Goal: Transaction & Acquisition: Book appointment/travel/reservation

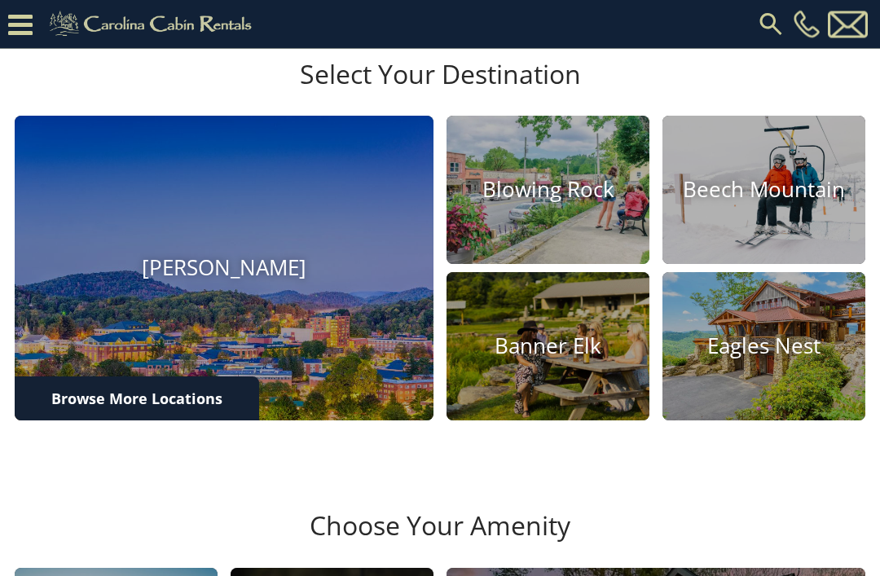
scroll to position [422, 0]
click at [271, 394] on img at bounding box center [224, 268] width 419 height 305
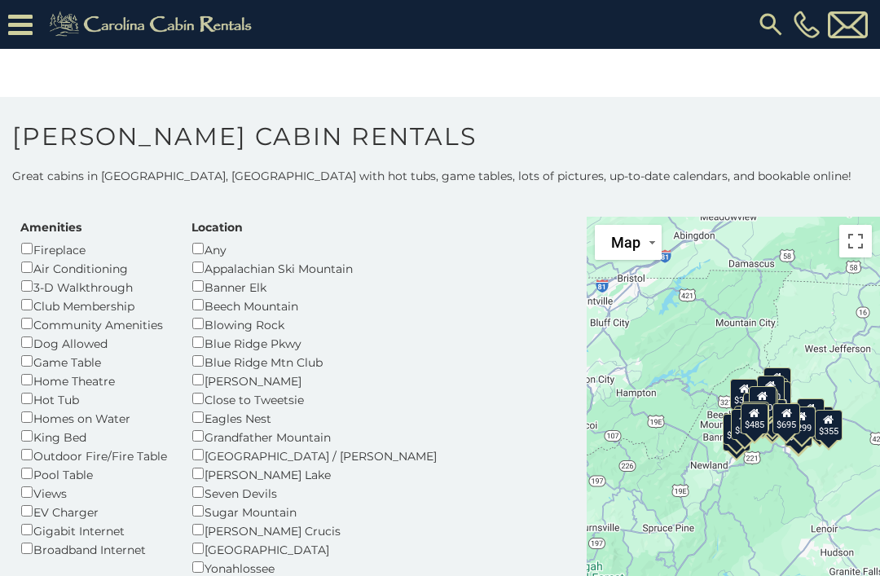
scroll to position [62, 0]
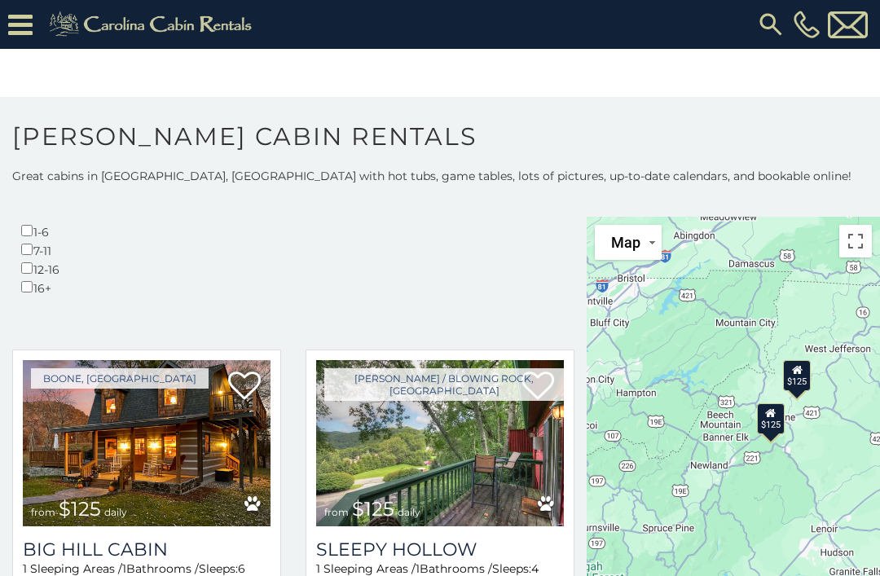
scroll to position [736, 0]
click at [172, 539] on h3 "Big Hill Cabin" at bounding box center [147, 550] width 248 height 22
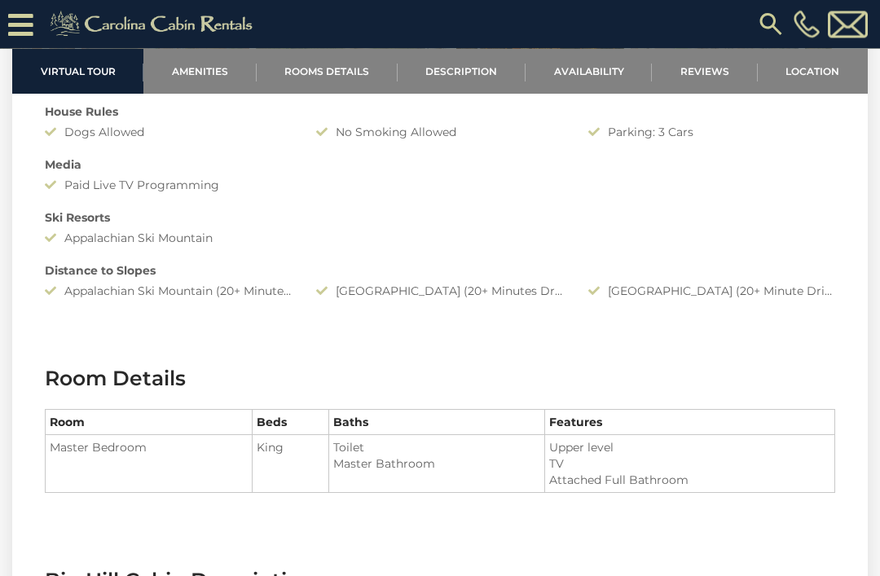
scroll to position [1455, 0]
click at [535, 447] on li "Toilet" at bounding box center [437, 446] width 208 height 16
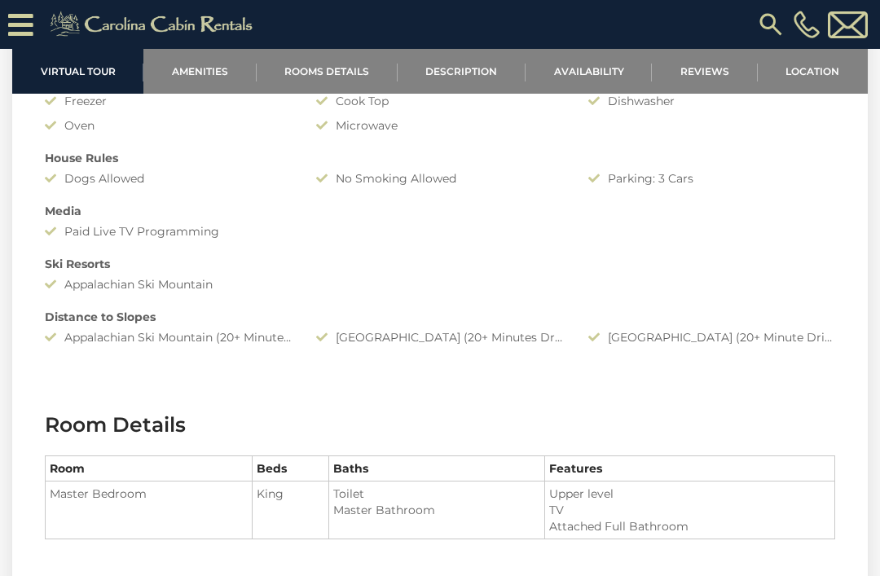
scroll to position [1406, 0]
click at [480, 320] on div "Distance to Slopes" at bounding box center [440, 318] width 815 height 16
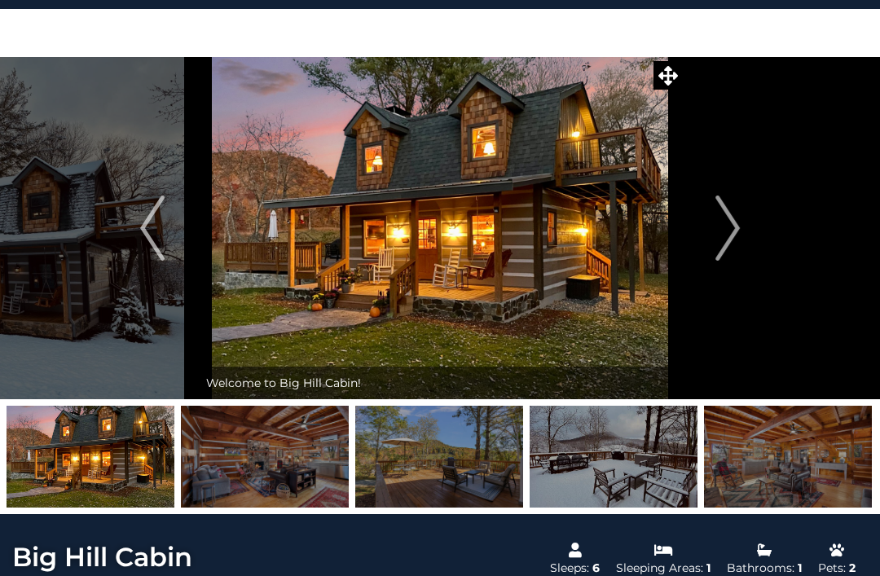
scroll to position [44, 0]
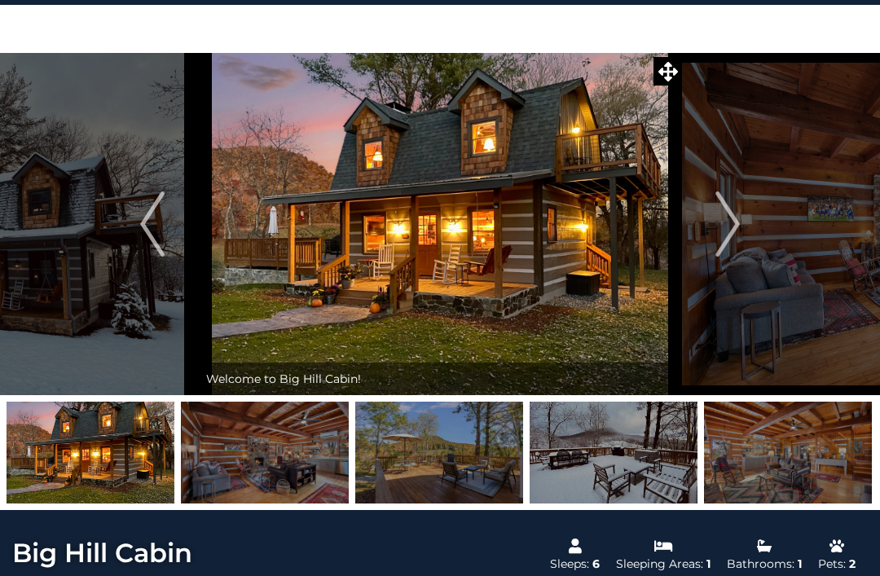
click at [722, 246] on img "Next" at bounding box center [727, 223] width 24 height 65
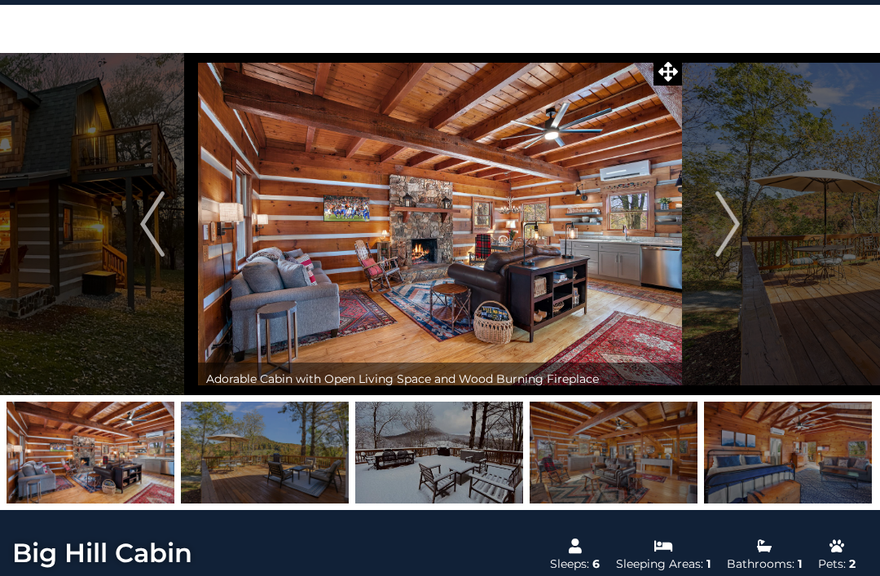
click at [738, 233] on img "Next" at bounding box center [727, 223] width 24 height 65
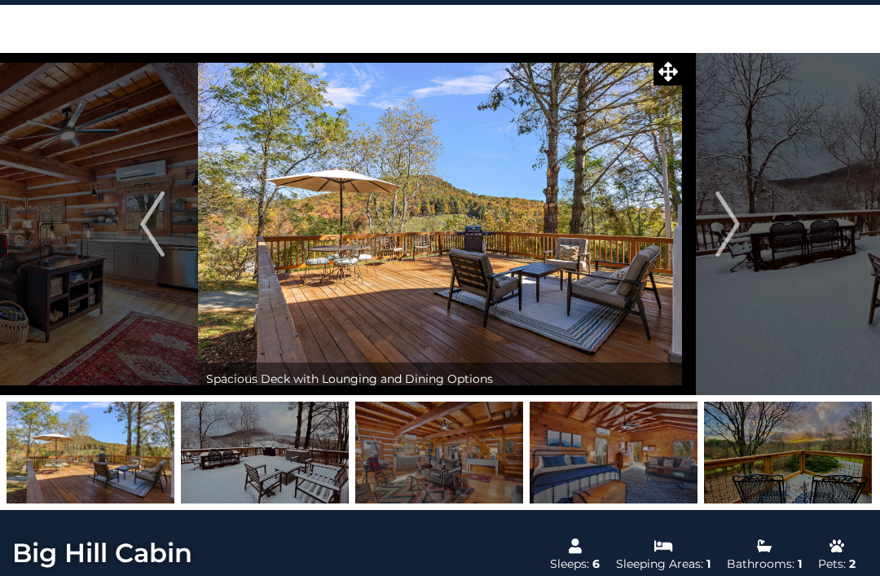
click at [737, 229] on img "Next" at bounding box center [727, 223] width 24 height 65
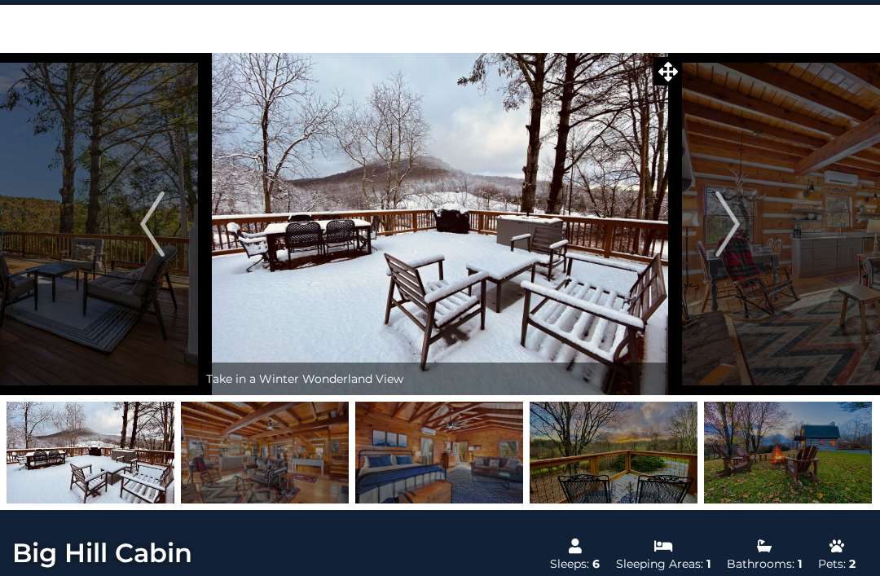
click at [732, 223] on img "Next" at bounding box center [727, 223] width 24 height 65
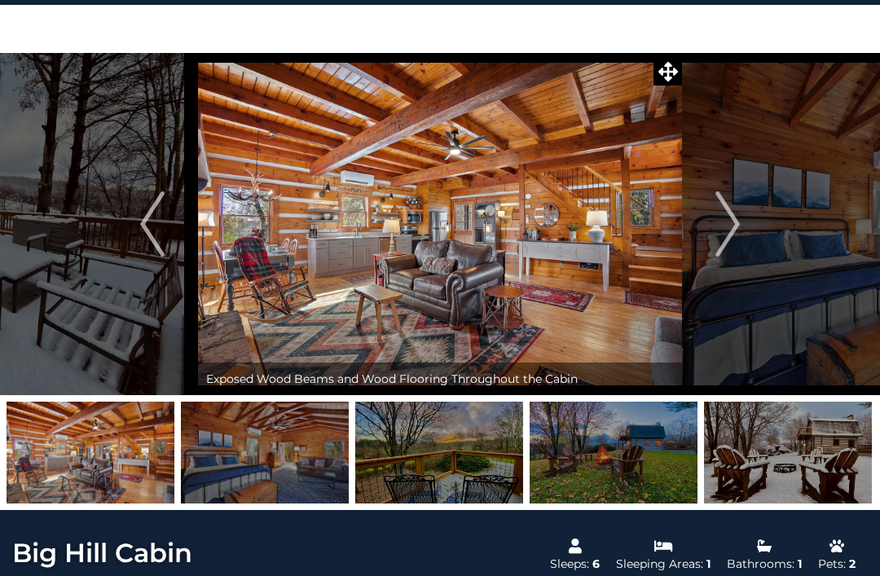
click at [739, 240] on img "Next" at bounding box center [727, 223] width 24 height 65
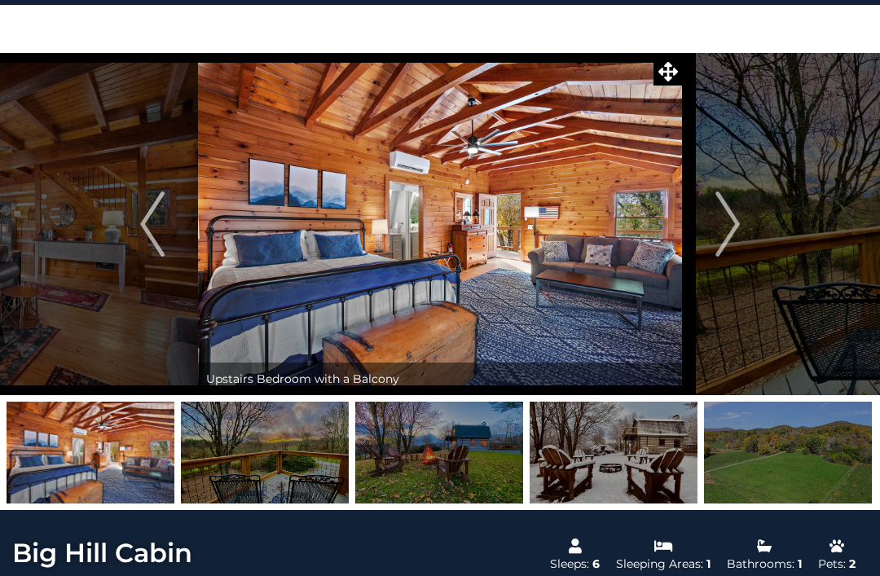
click at [730, 241] on img "Next" at bounding box center [727, 223] width 24 height 65
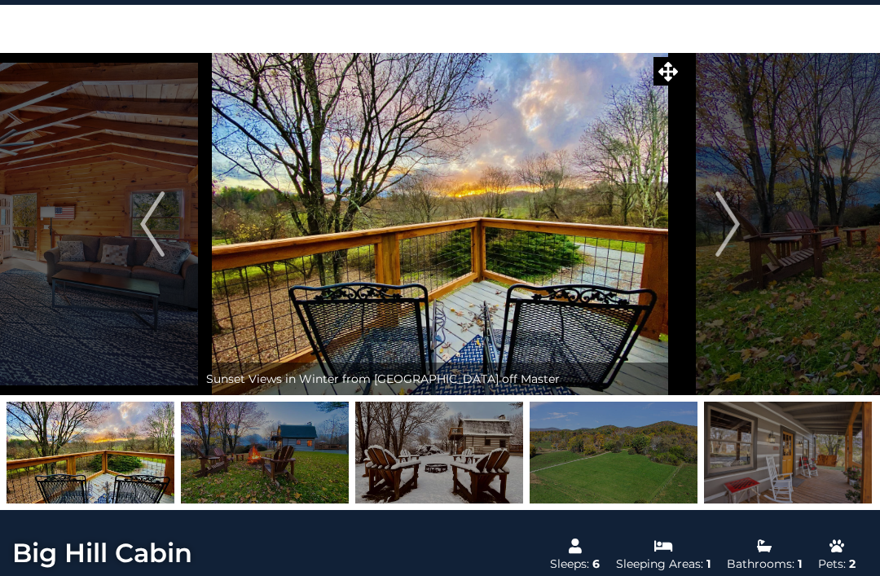
click at [742, 251] on button "Next" at bounding box center [727, 224] width 91 height 342
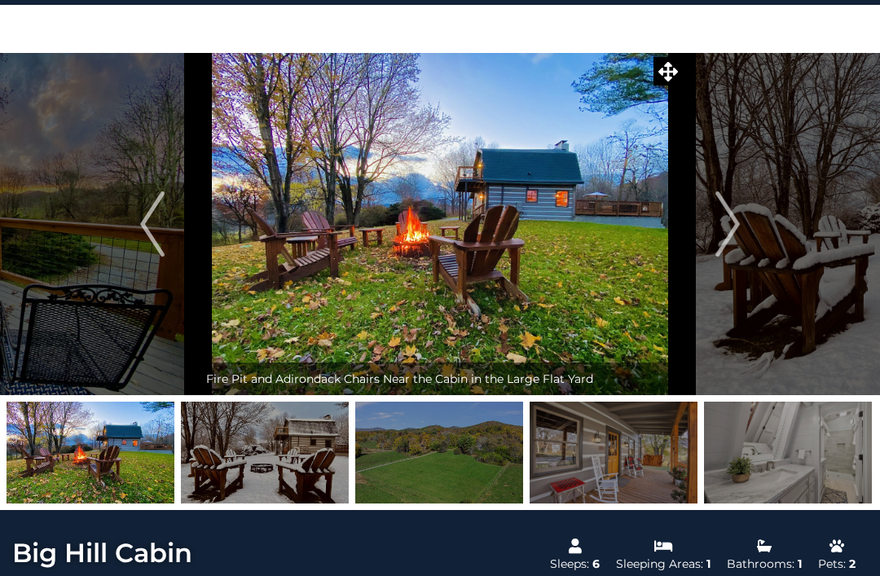
click at [744, 231] on button "Next" at bounding box center [727, 224] width 91 height 342
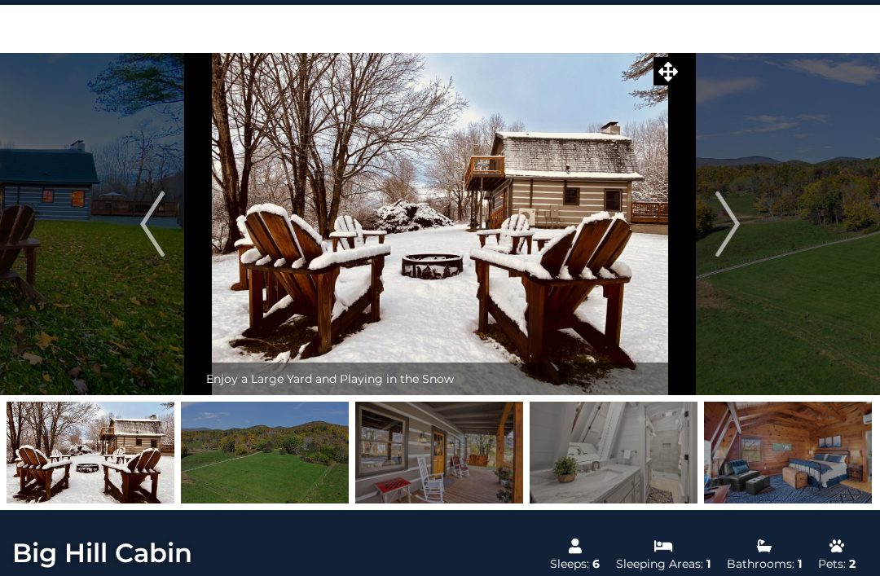
click at [726, 233] on img "Next" at bounding box center [727, 223] width 24 height 65
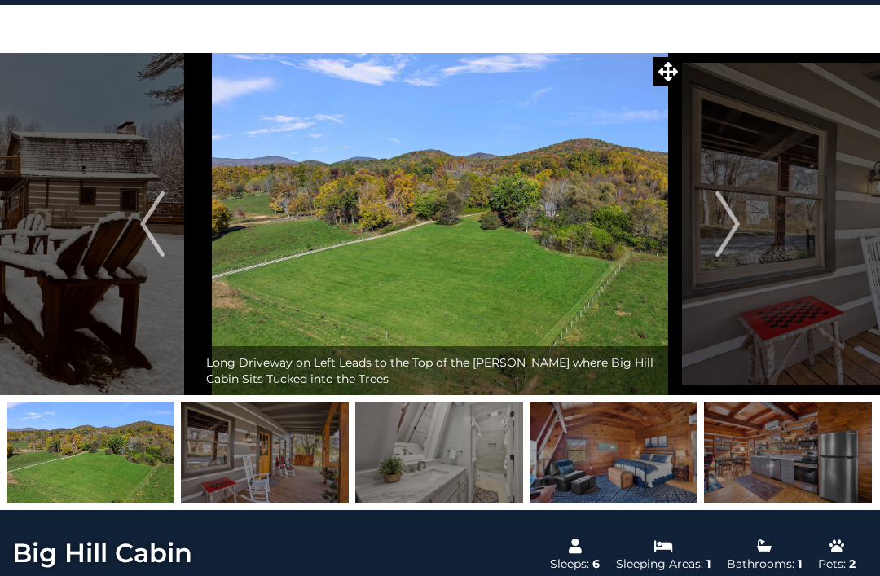
click at [733, 233] on img "Next" at bounding box center [727, 223] width 24 height 65
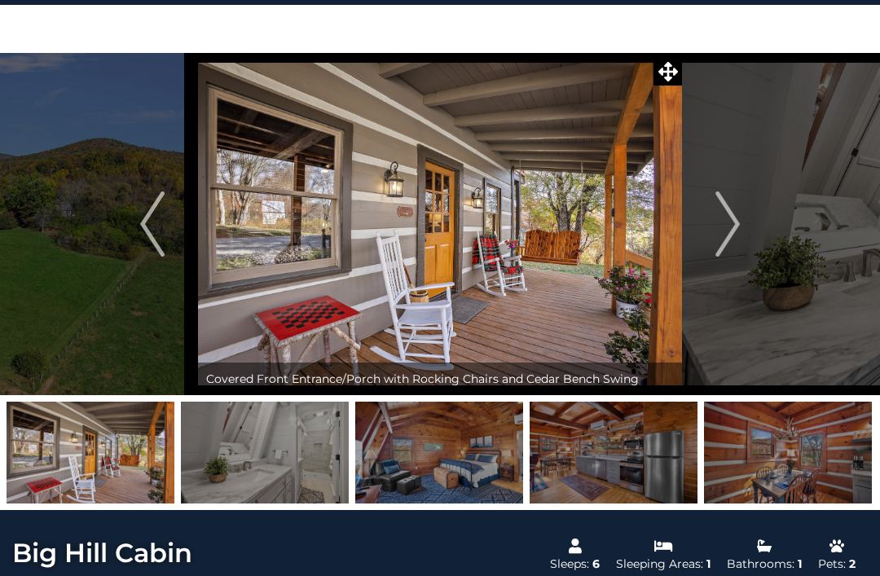
click at [733, 219] on img "Next" at bounding box center [727, 223] width 24 height 65
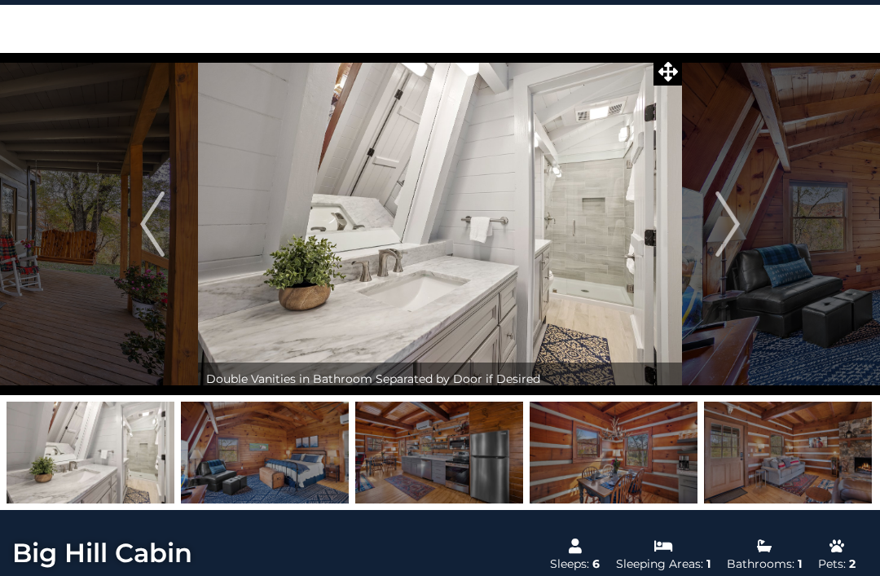
click at [736, 223] on img "Next" at bounding box center [727, 223] width 24 height 65
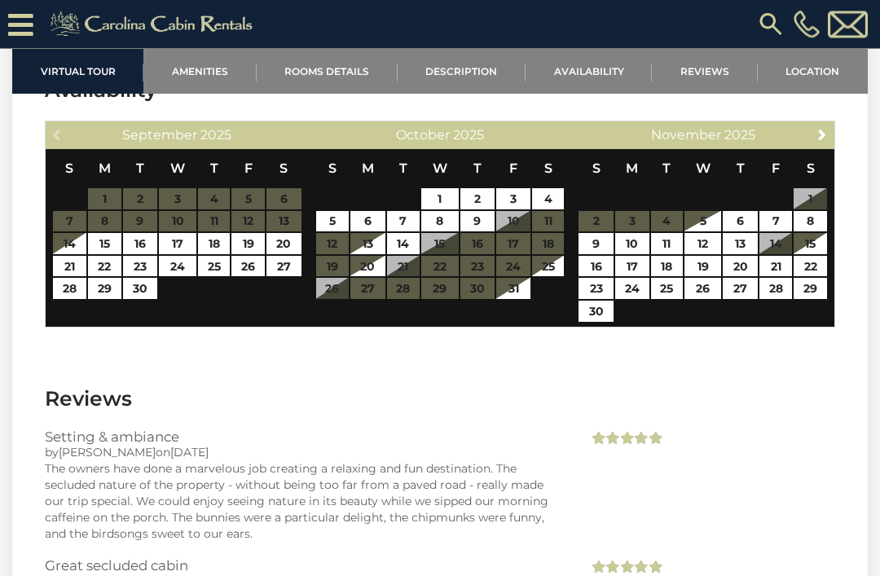
scroll to position [2845, 0]
click at [830, 140] on link "Next" at bounding box center [822, 134] width 20 height 20
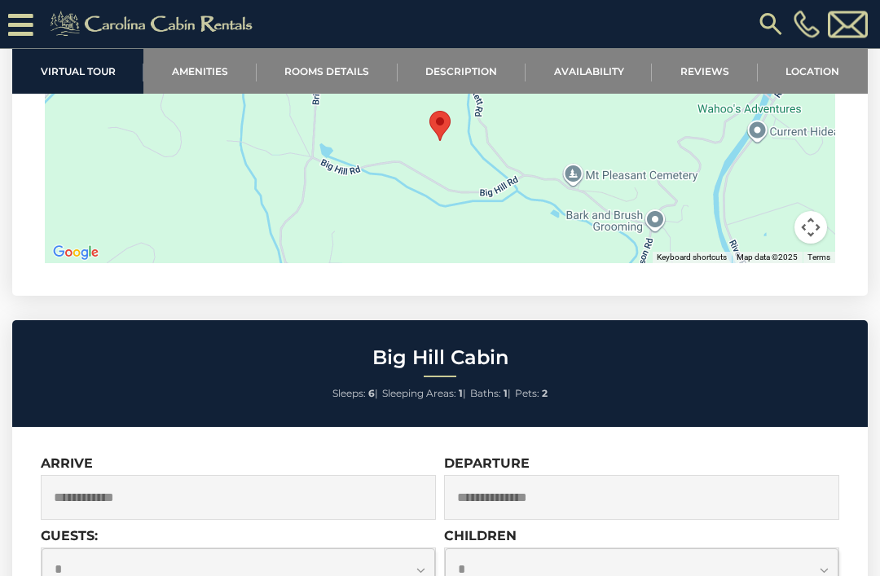
scroll to position [3736, 0]
